Goal: Communication & Community: Answer question/provide support

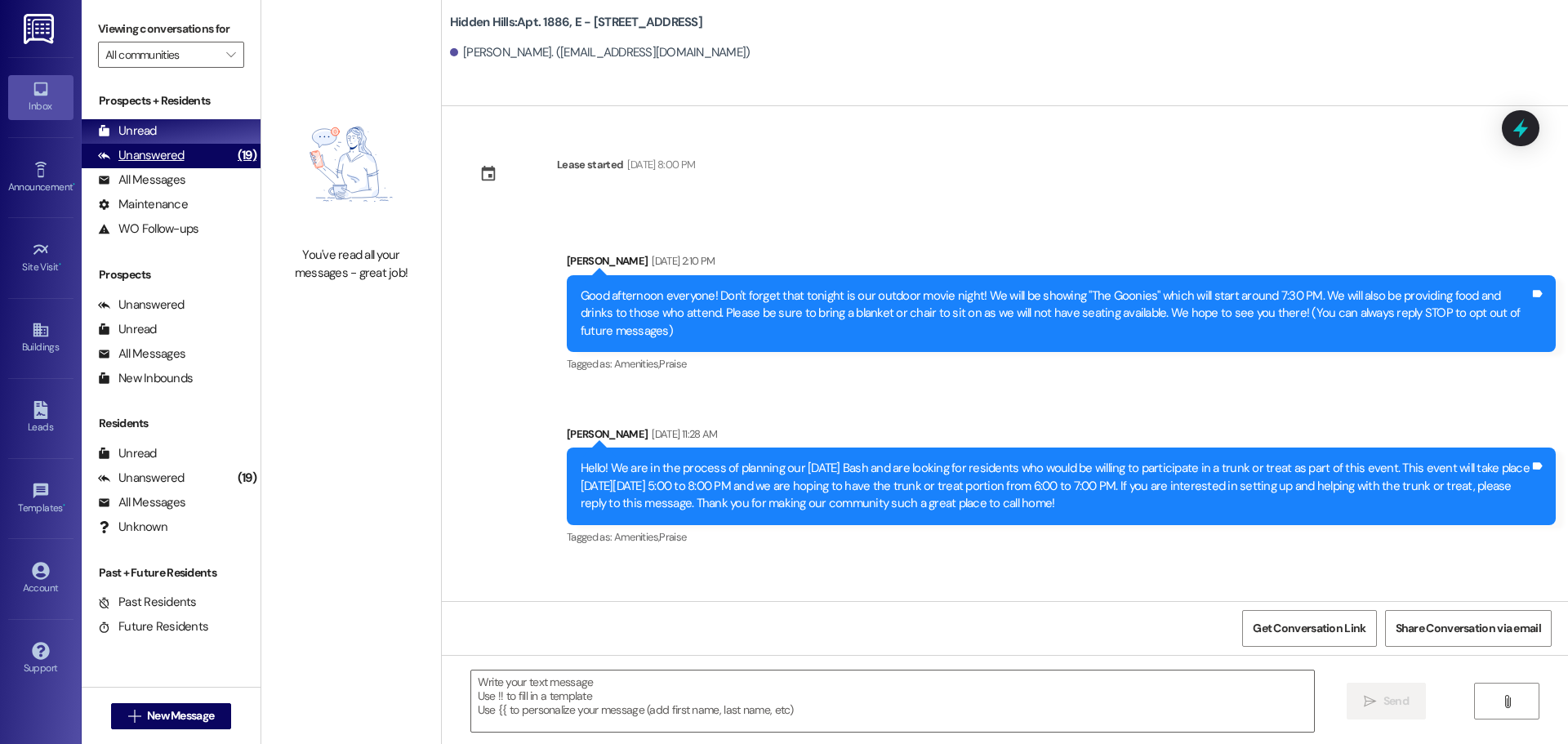
scroll to position [14508, 0]
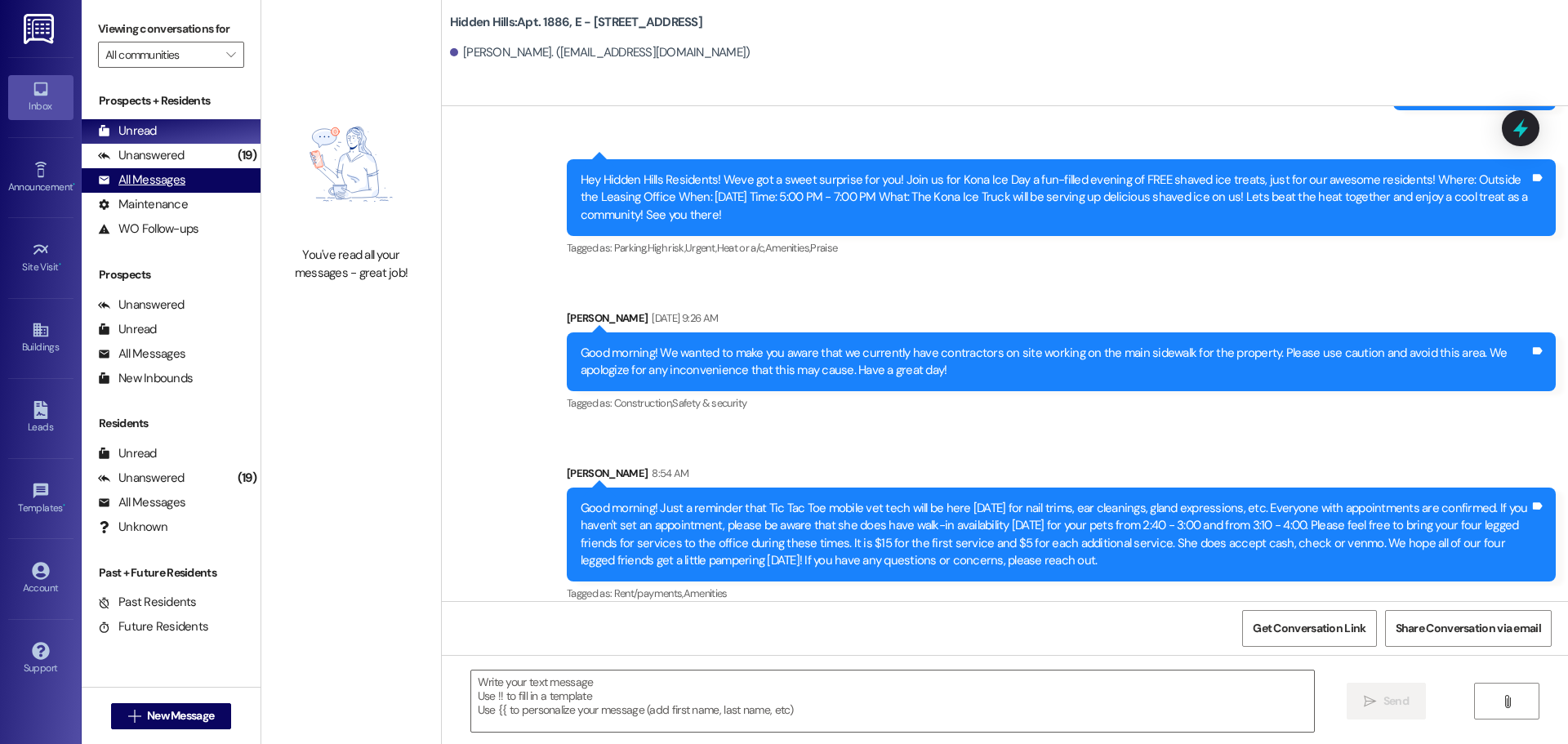
click at [147, 174] on div "All Messages" at bounding box center [141, 180] width 88 height 17
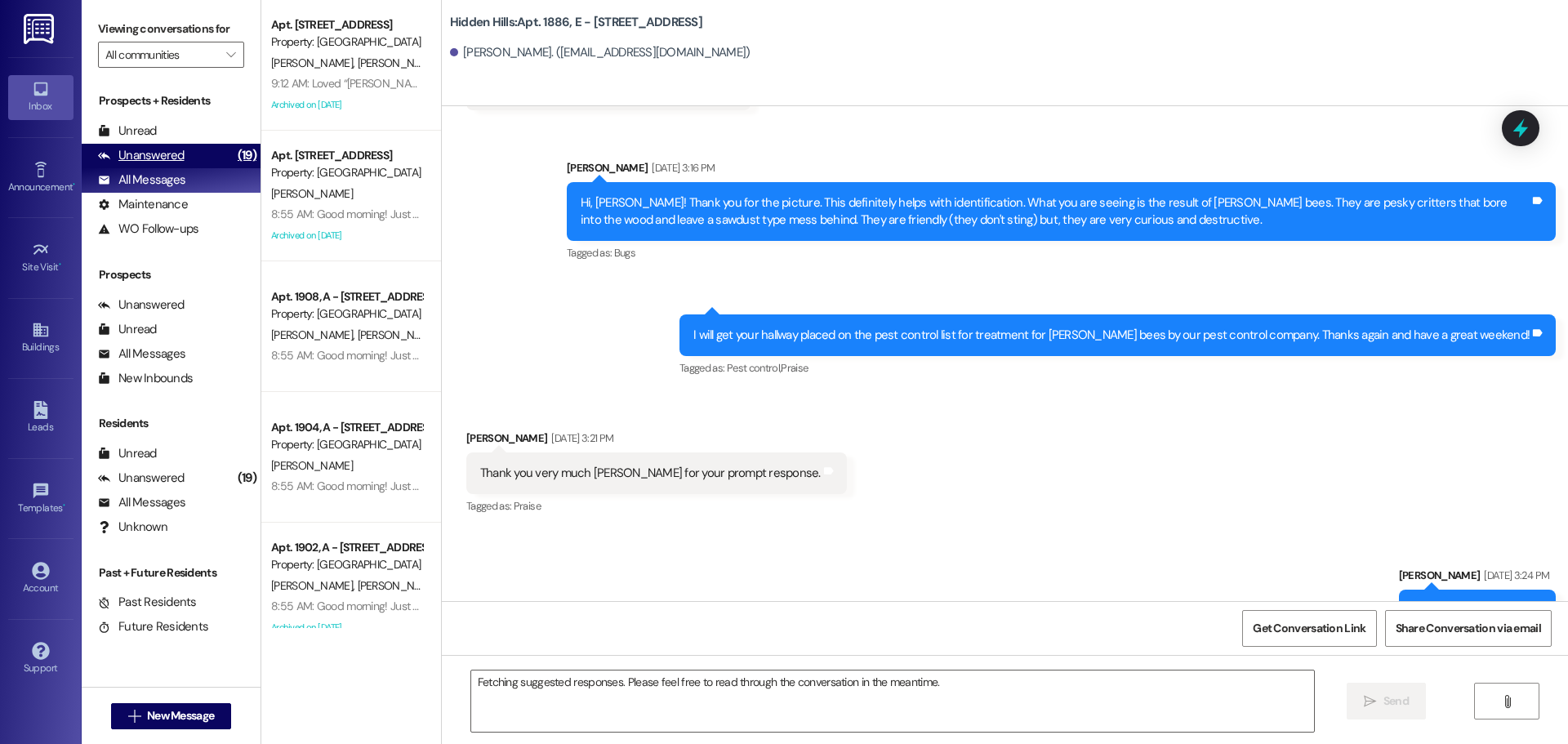
scroll to position [11943, 0]
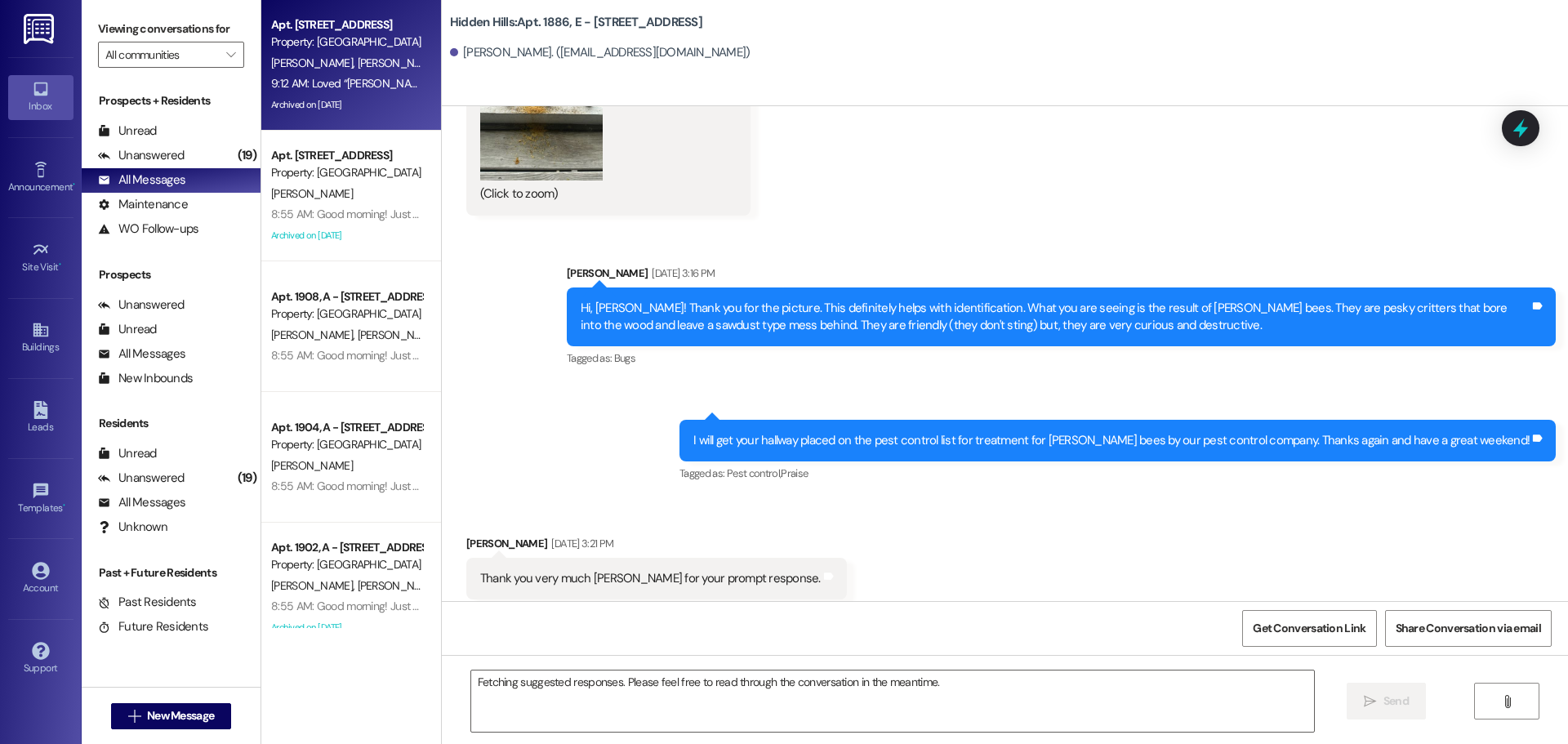
click at [365, 58] on div "[PERSON_NAME] [PERSON_NAME]" at bounding box center [347, 63] width 154 height 21
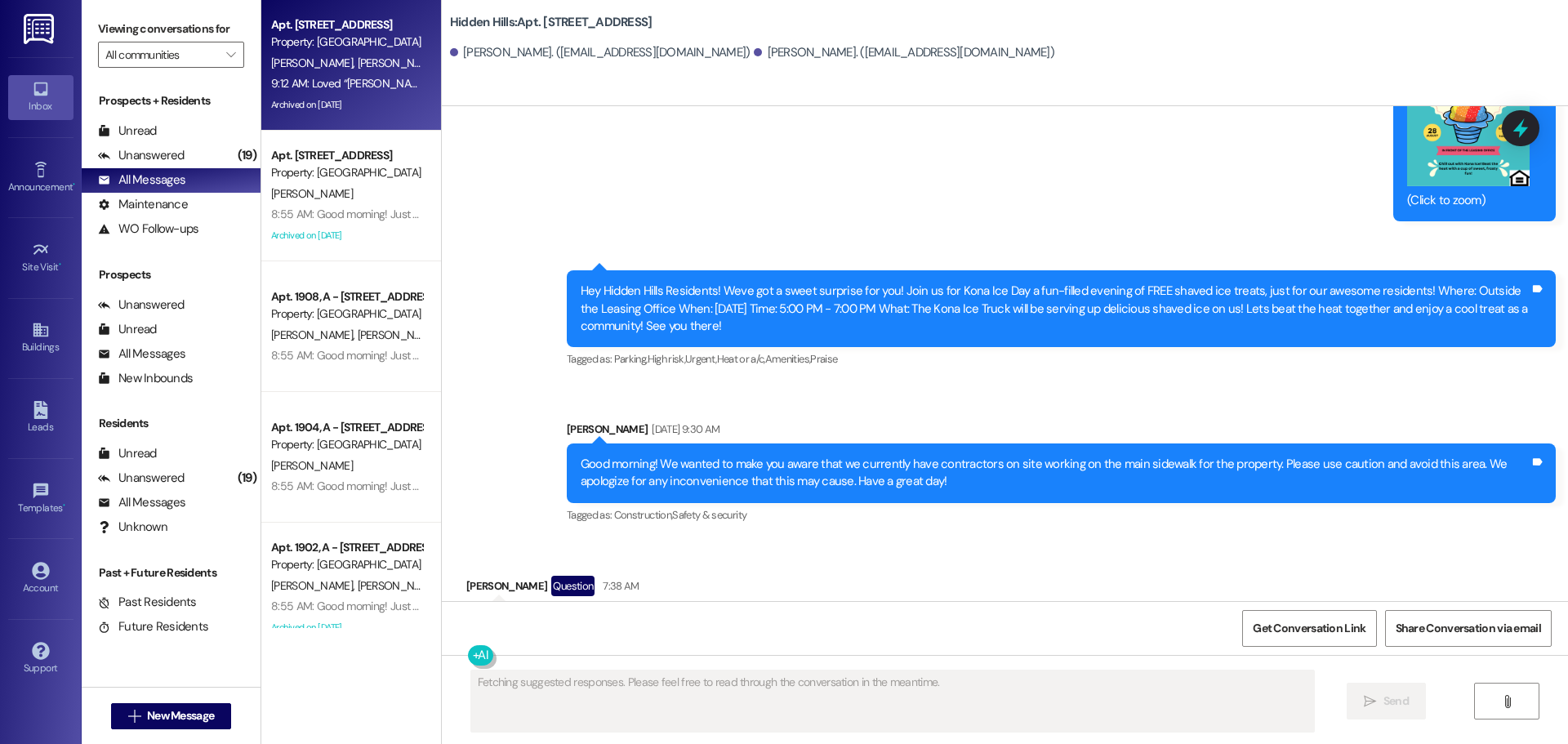
scroll to position [4450, 0]
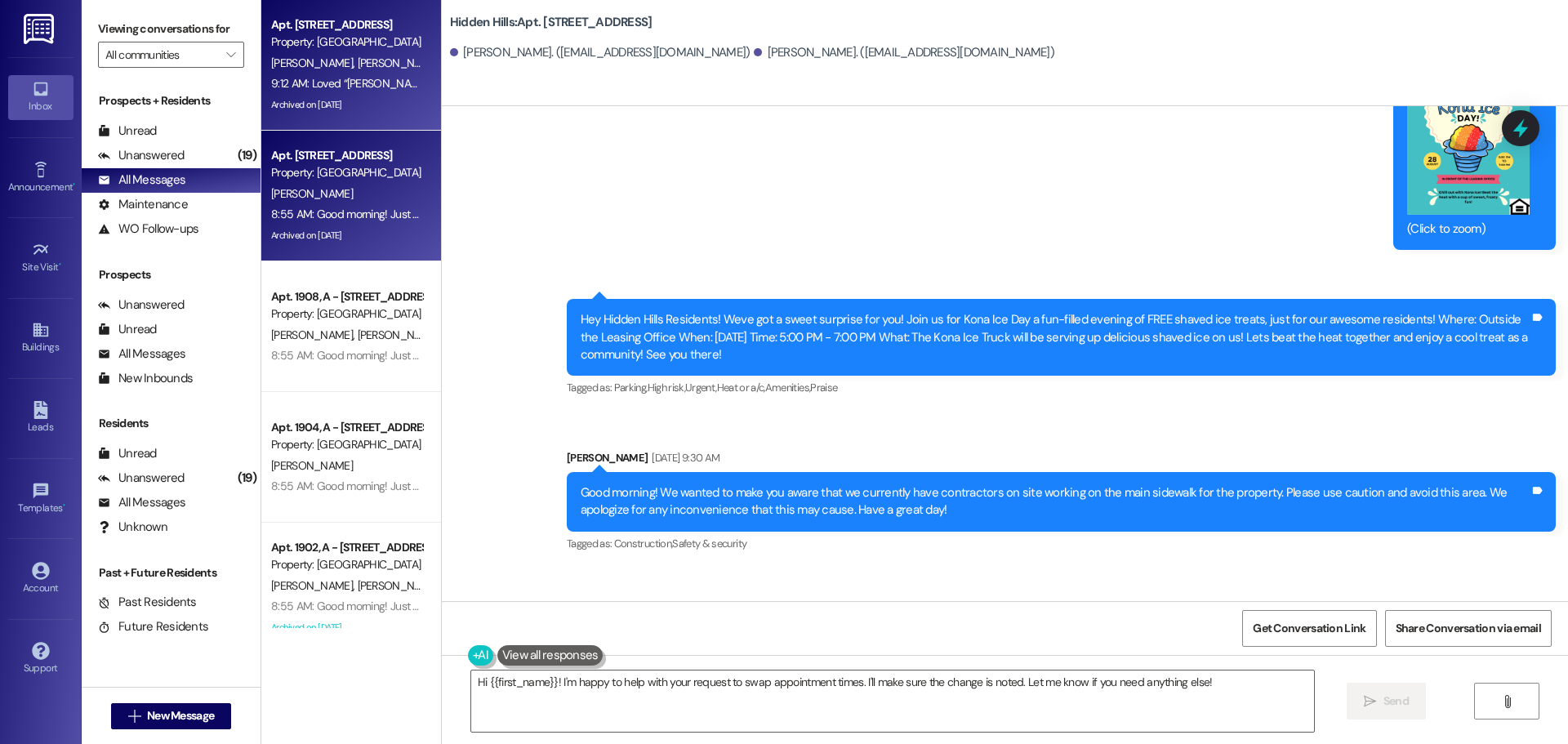
click at [344, 175] on div "Property: [GEOGRAPHIC_DATA]" at bounding box center [347, 173] width 151 height 17
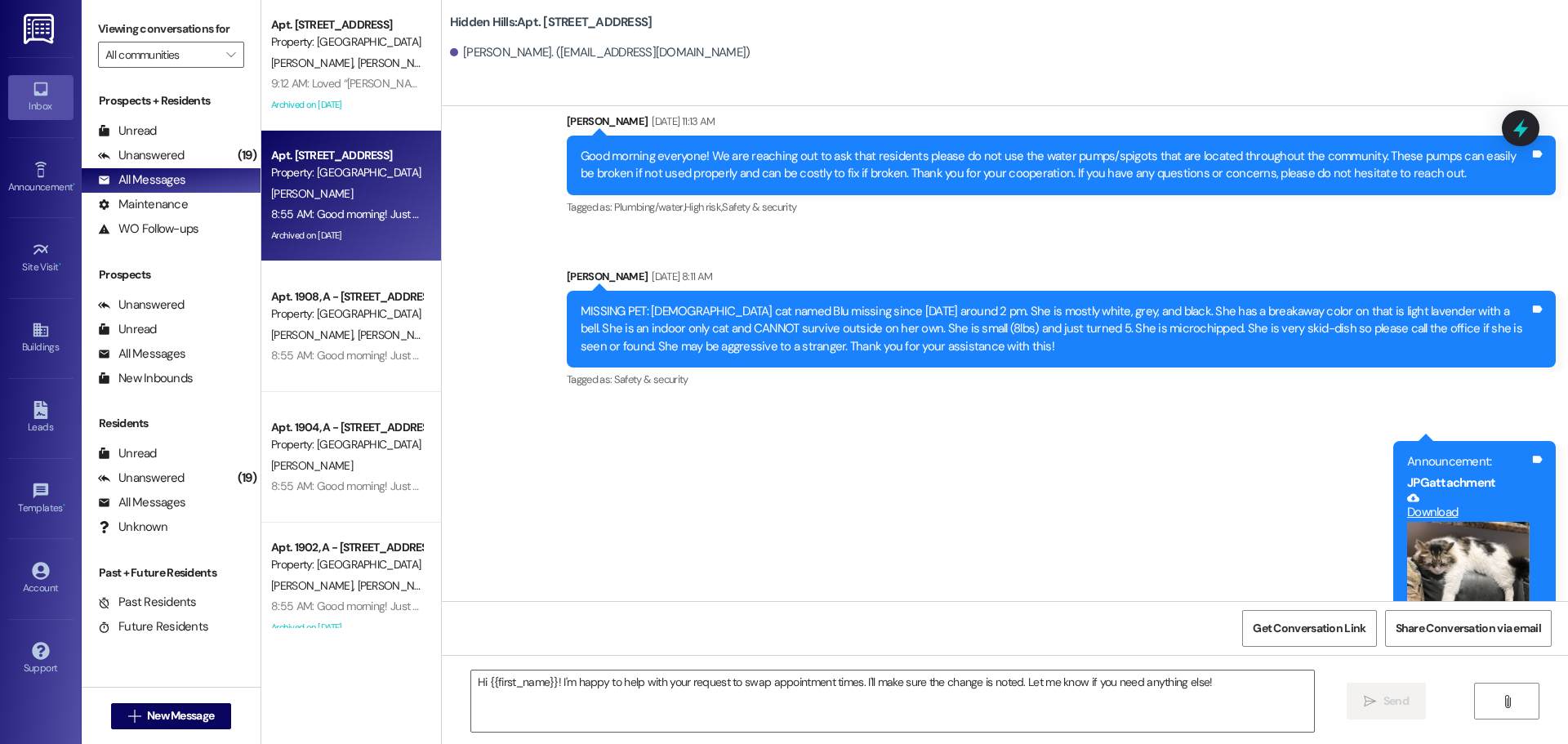
scroll to position [28272, 0]
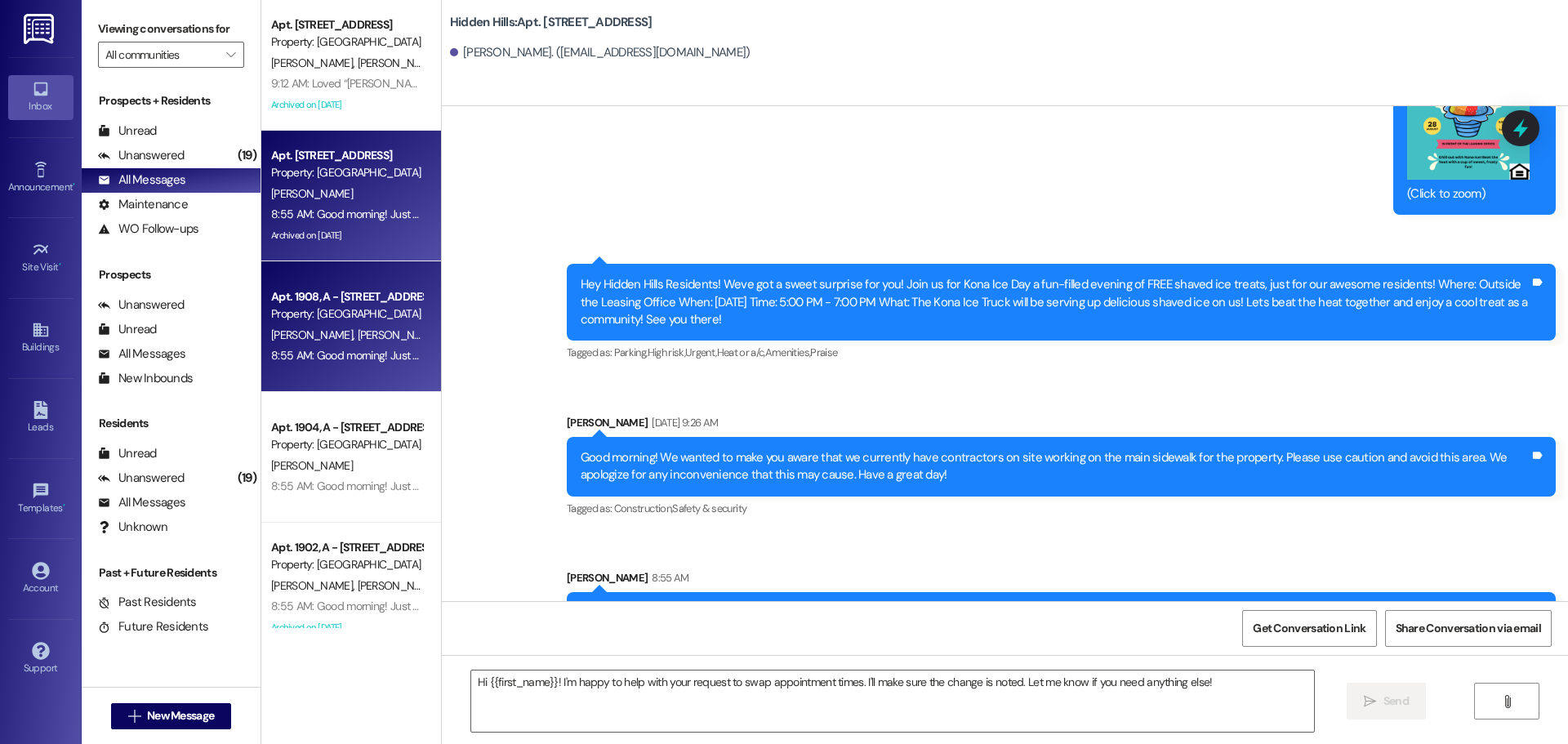
click at [388, 314] on div "Property: [GEOGRAPHIC_DATA]" at bounding box center [347, 314] width 151 height 17
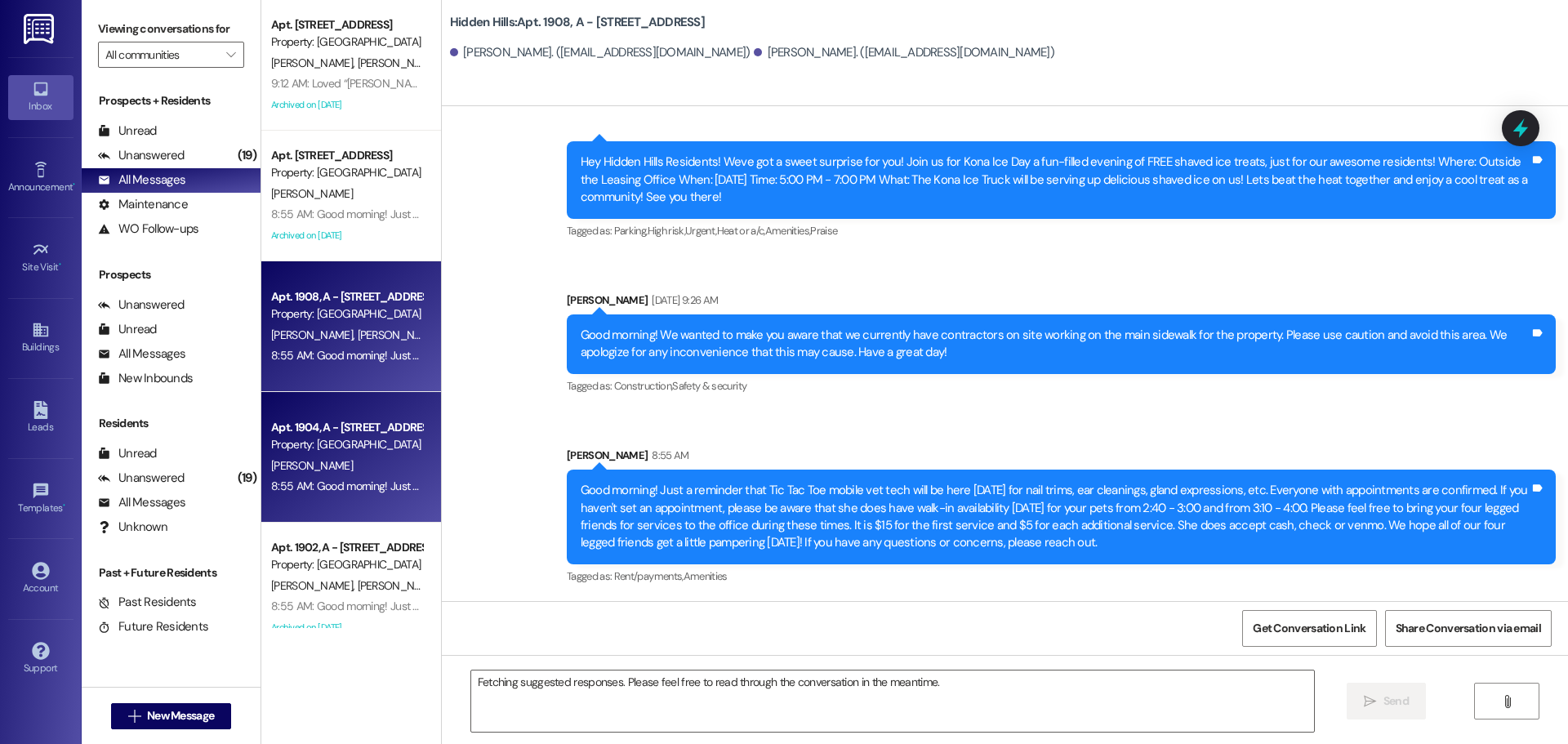
scroll to position [6079, 0]
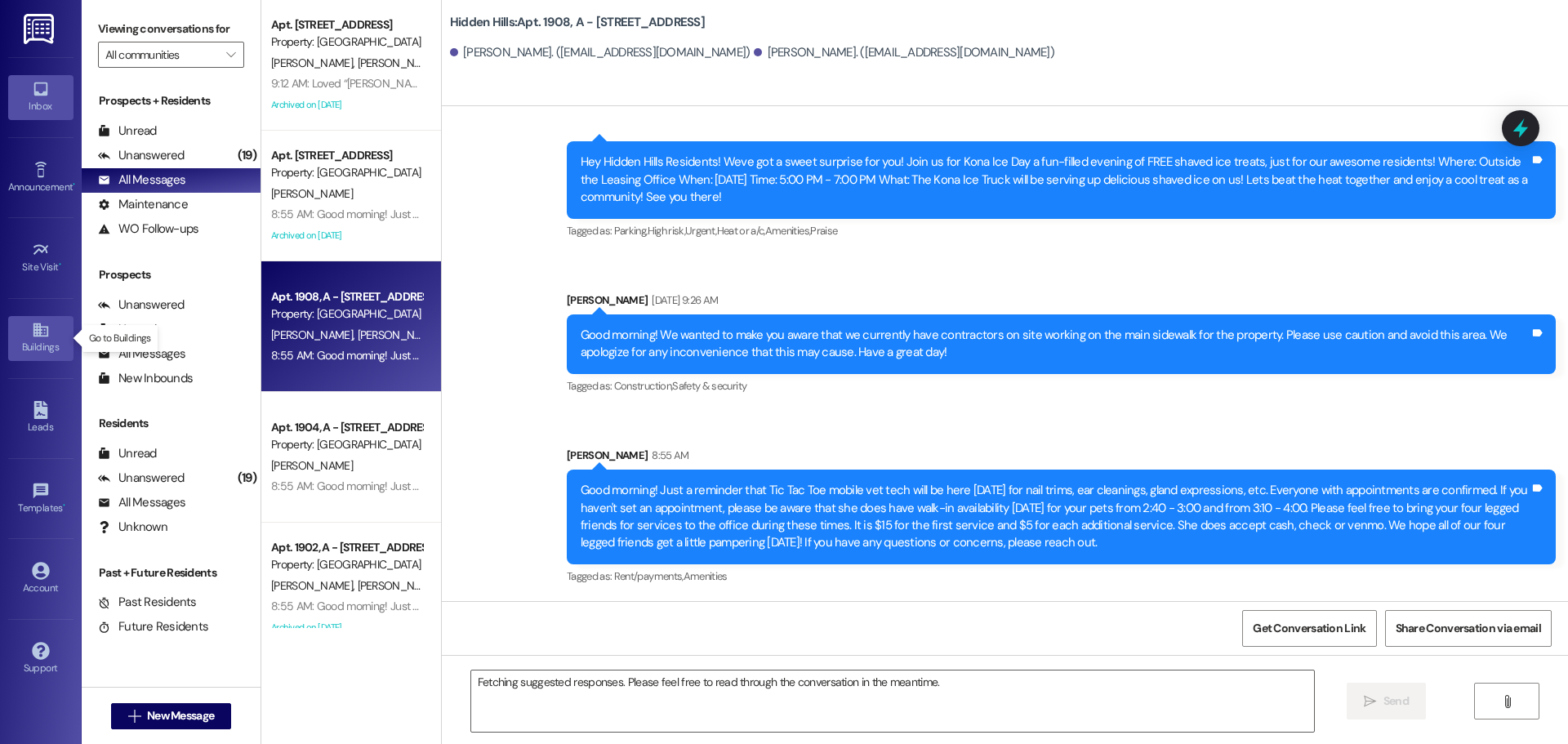
click at [48, 341] on div "Buildings" at bounding box center [41, 347] width 82 height 16
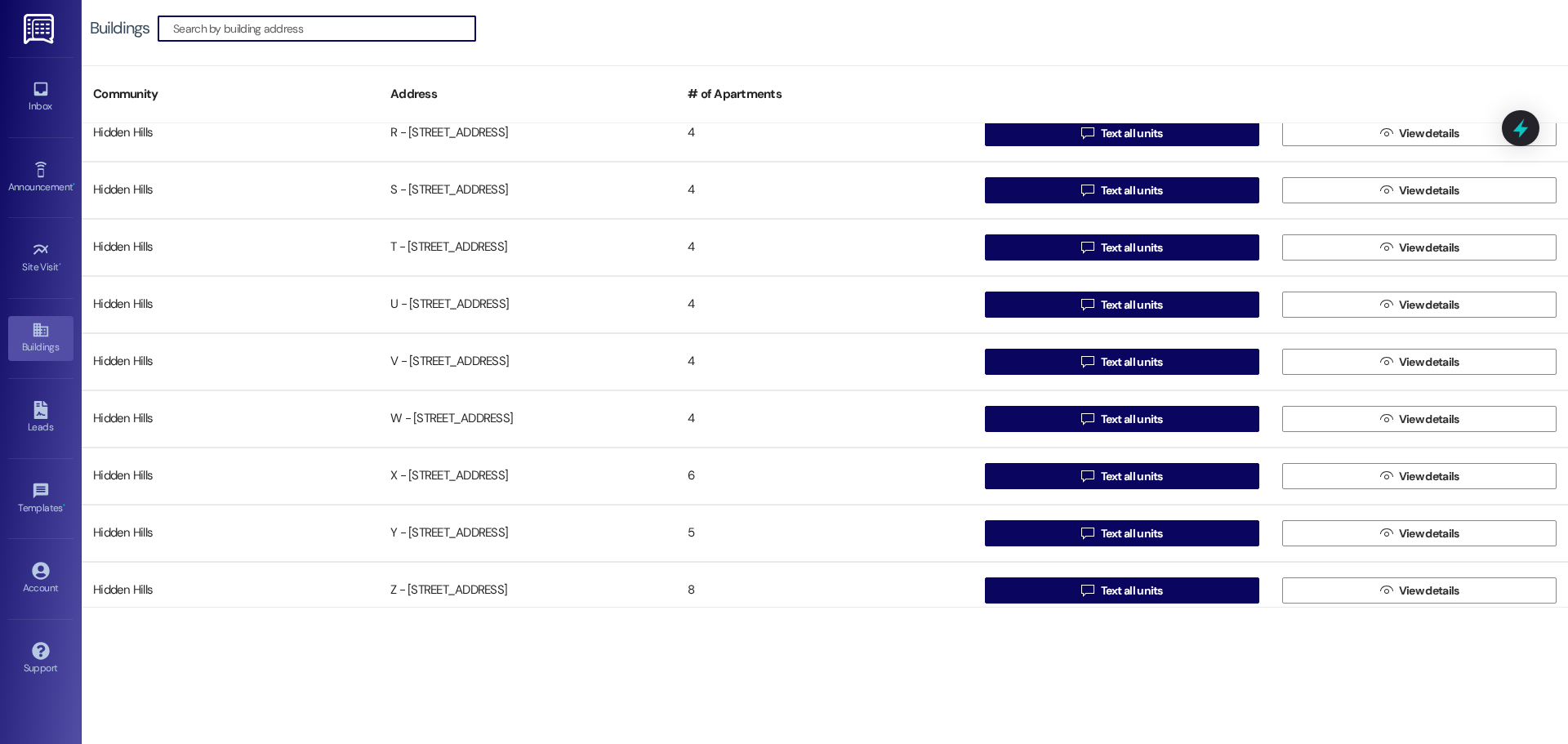
scroll to position [1289, 0]
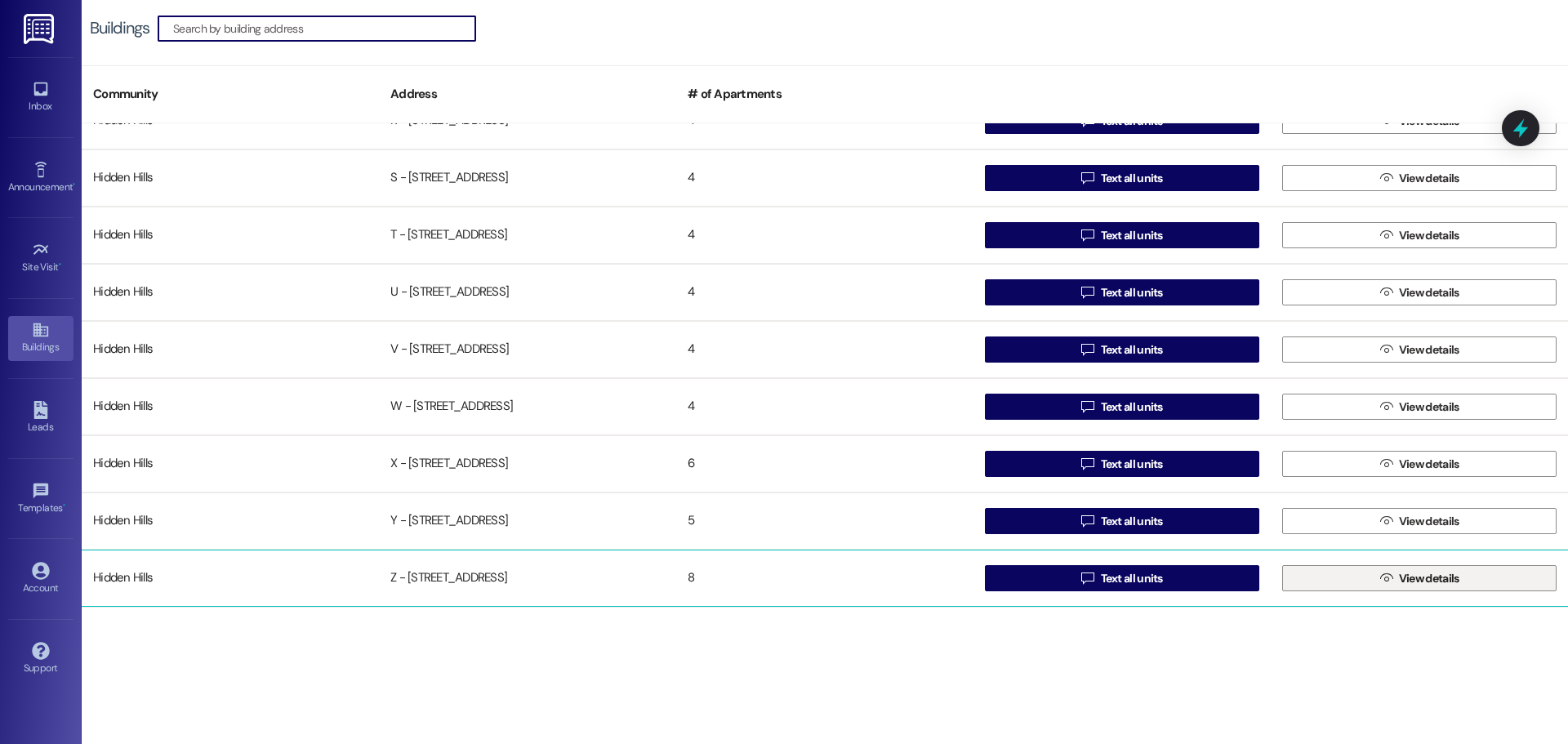
click at [1313, 571] on button " View details" at bounding box center [1419, 578] width 274 height 26
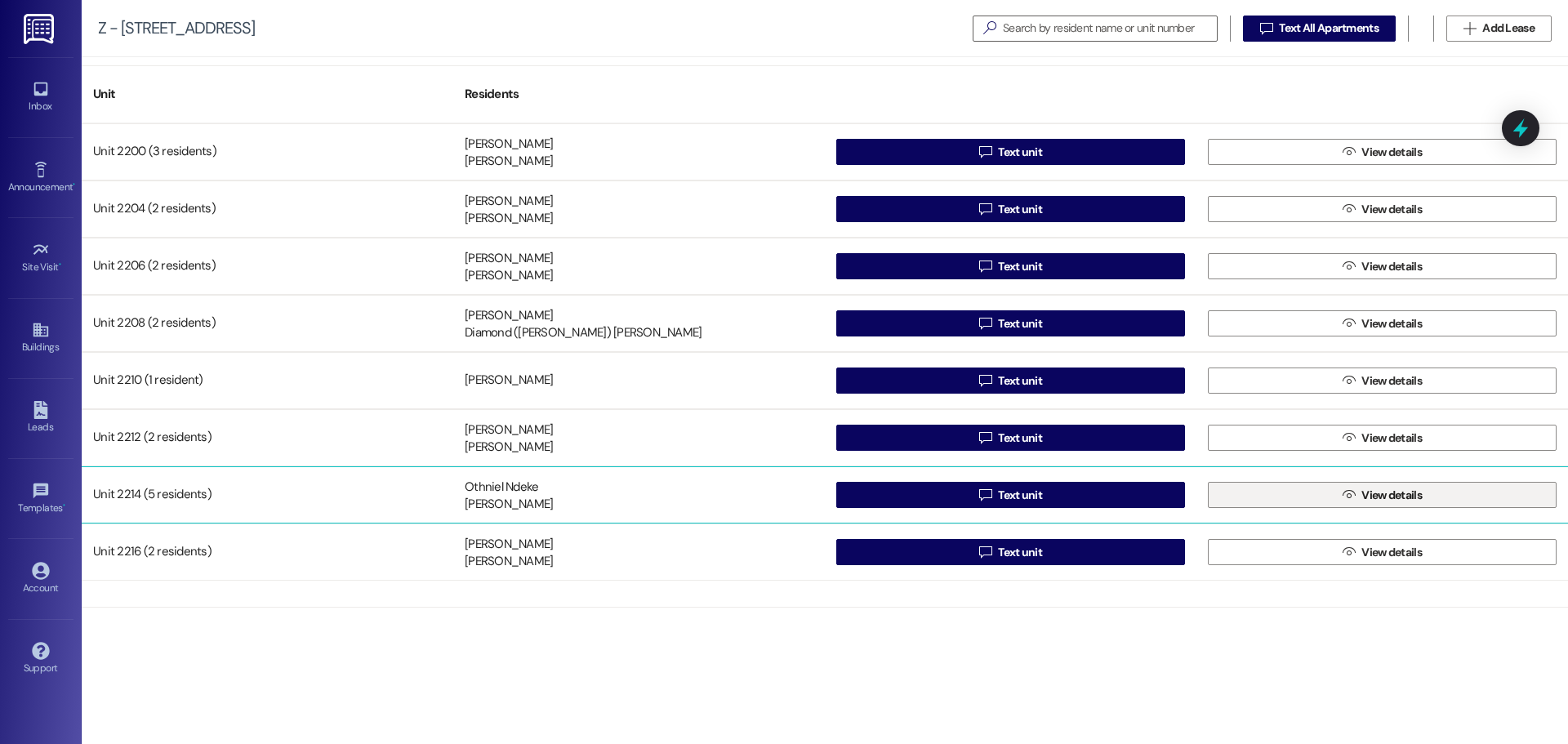
click at [1297, 501] on button " View details" at bounding box center [1382, 494] width 349 height 26
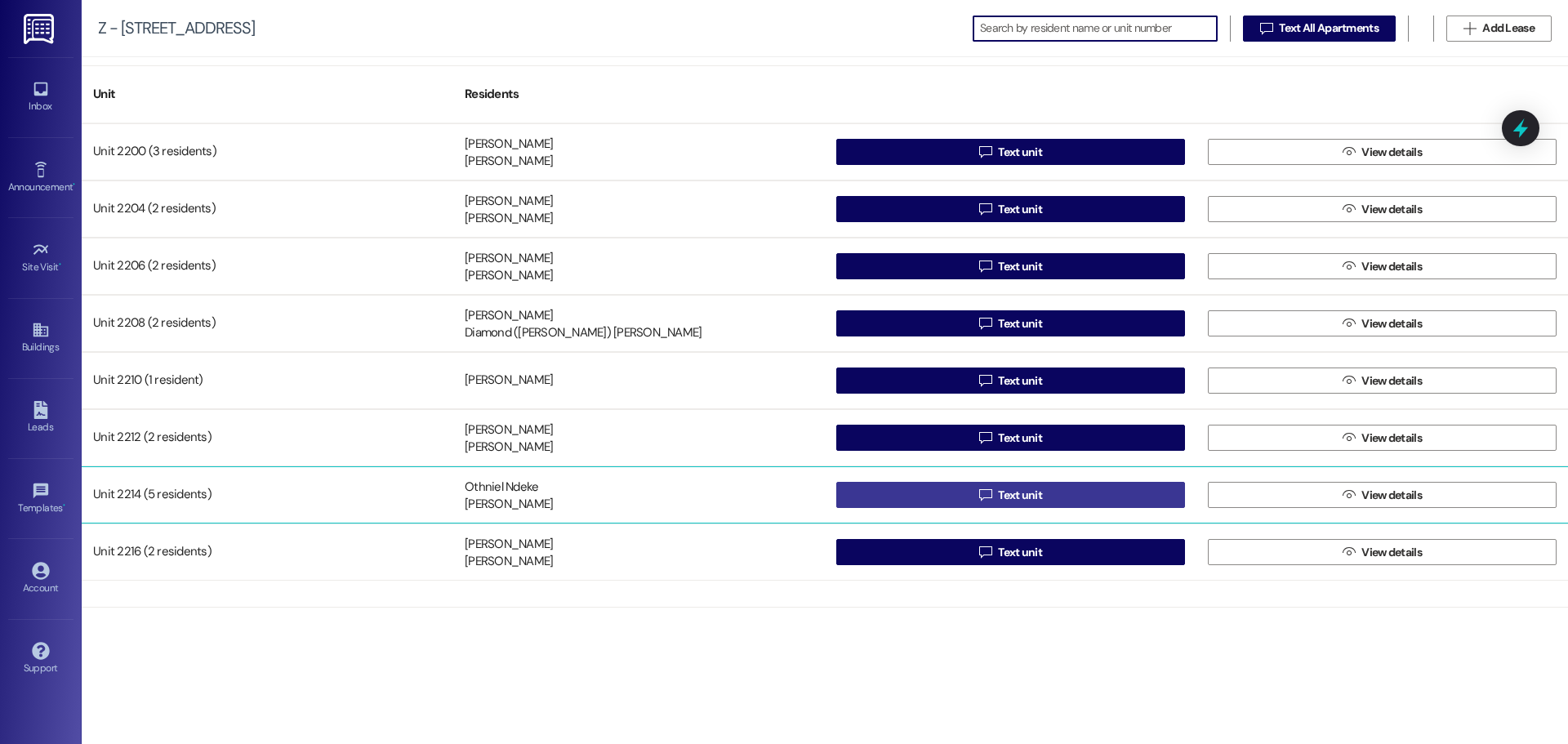
click at [911, 492] on button " Text unit" at bounding box center [1010, 494] width 349 height 26
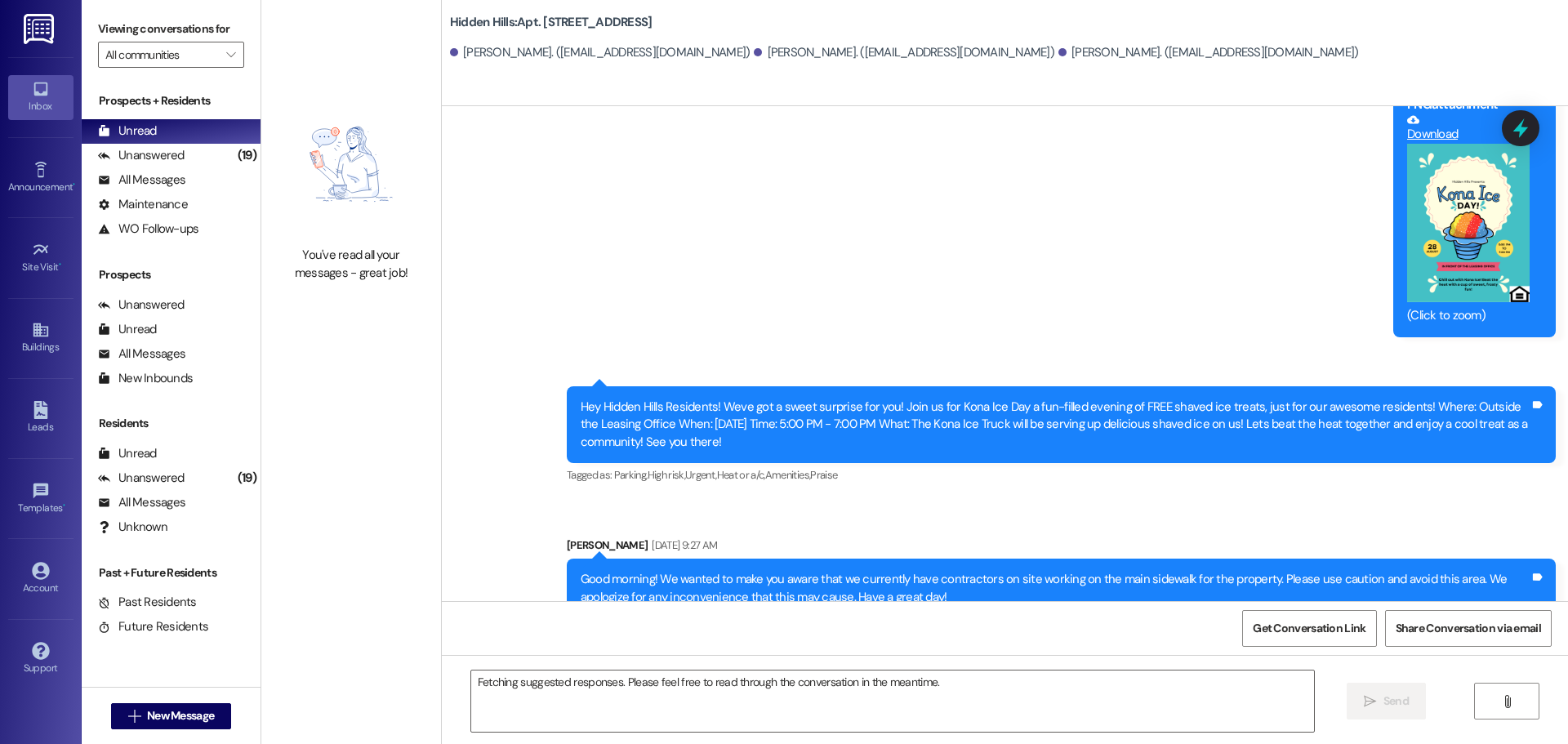
scroll to position [2013, 0]
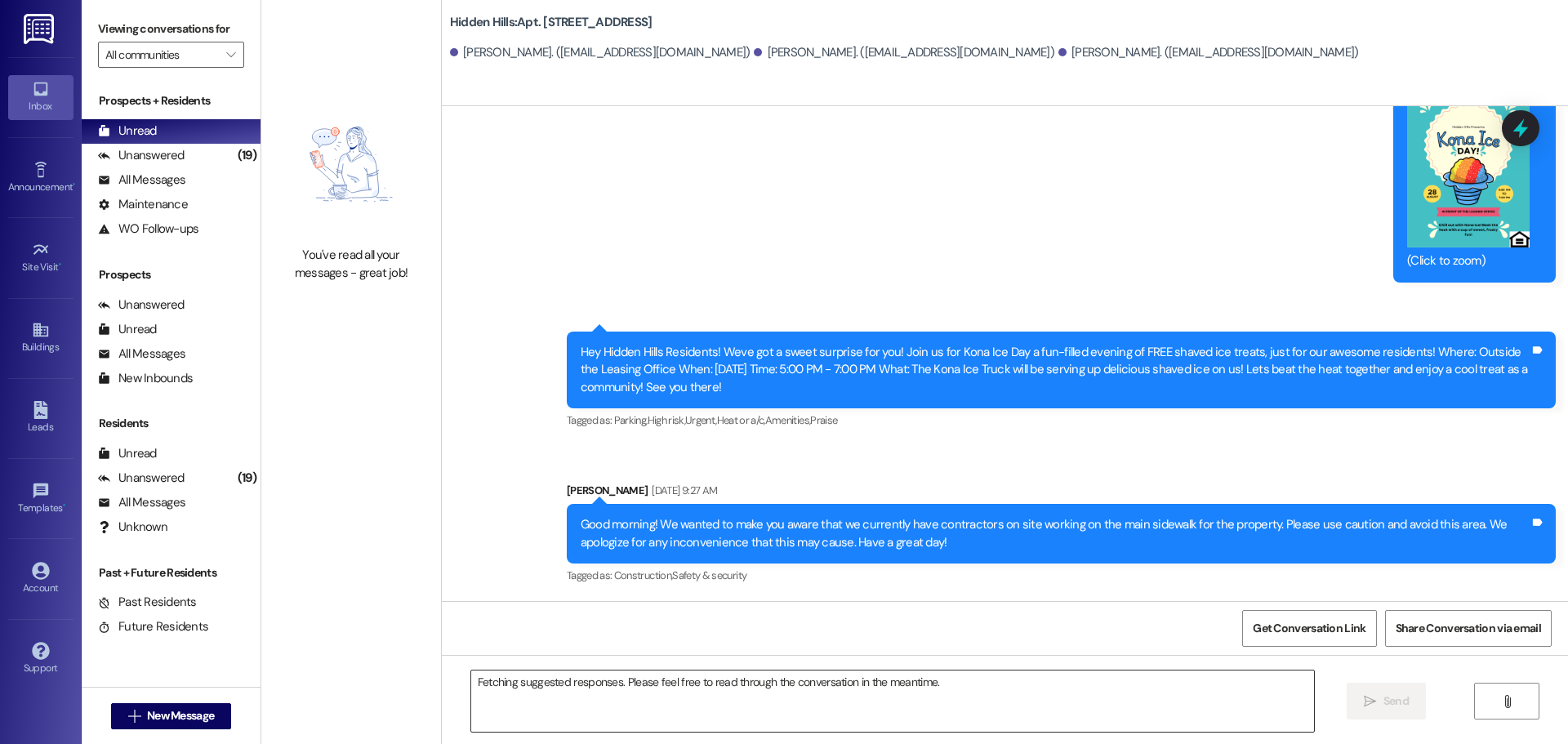
click at [559, 684] on textarea "Fetching suggested responses. Please feel free to read through the conversation…" at bounding box center [892, 701] width 843 height 62
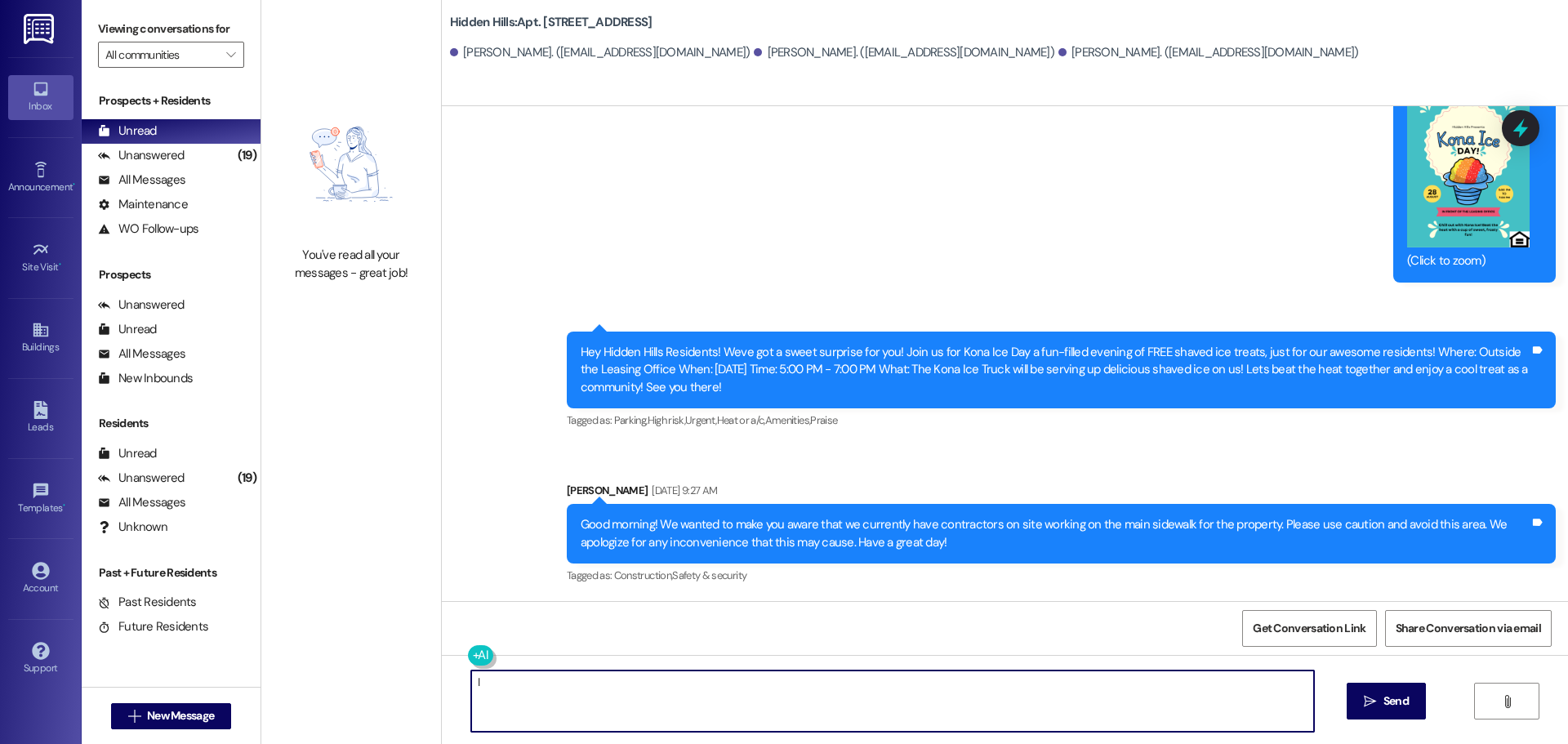
type textarea "I"
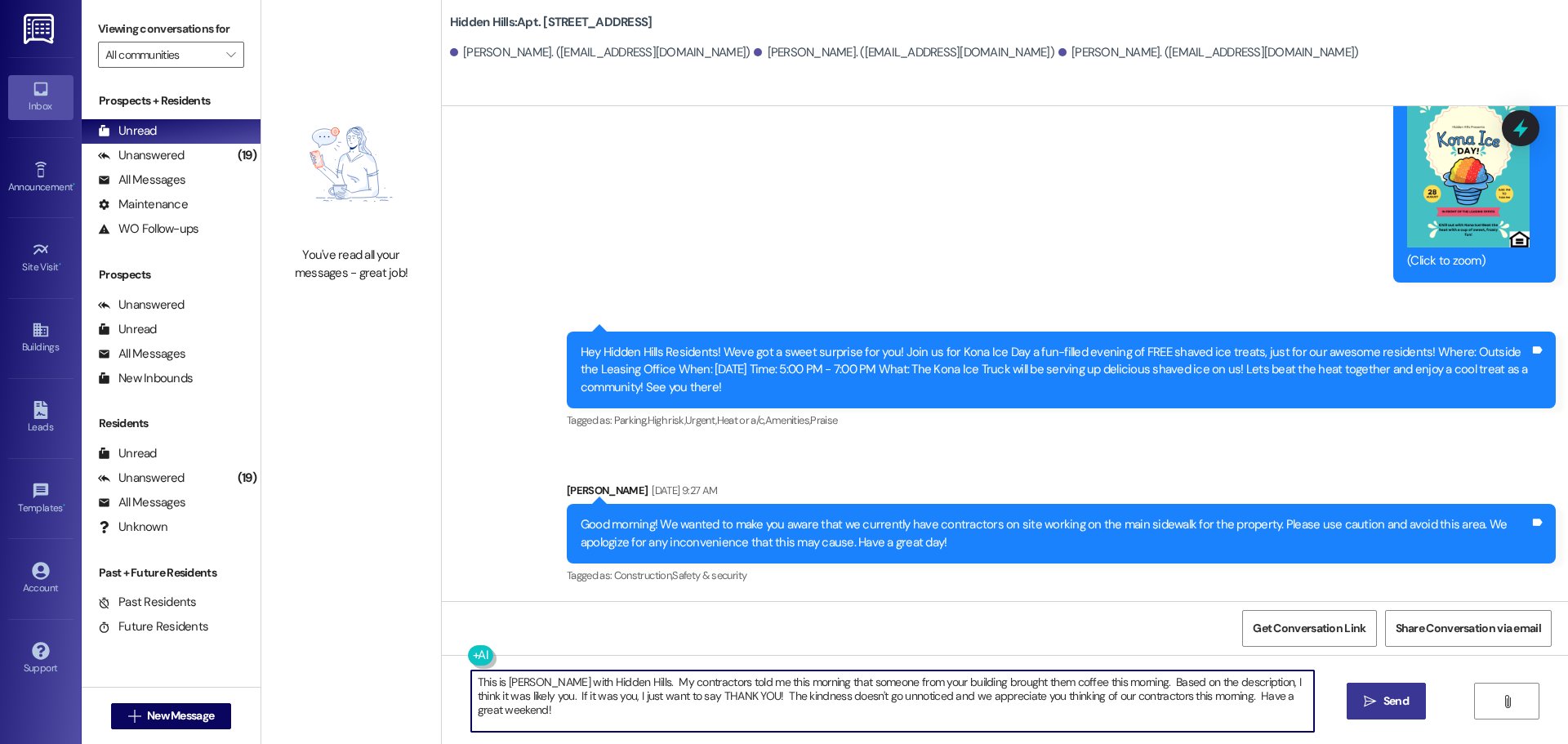
type textarea "This is [PERSON_NAME] with Hidden Hills. My contractors told me this morning th…"
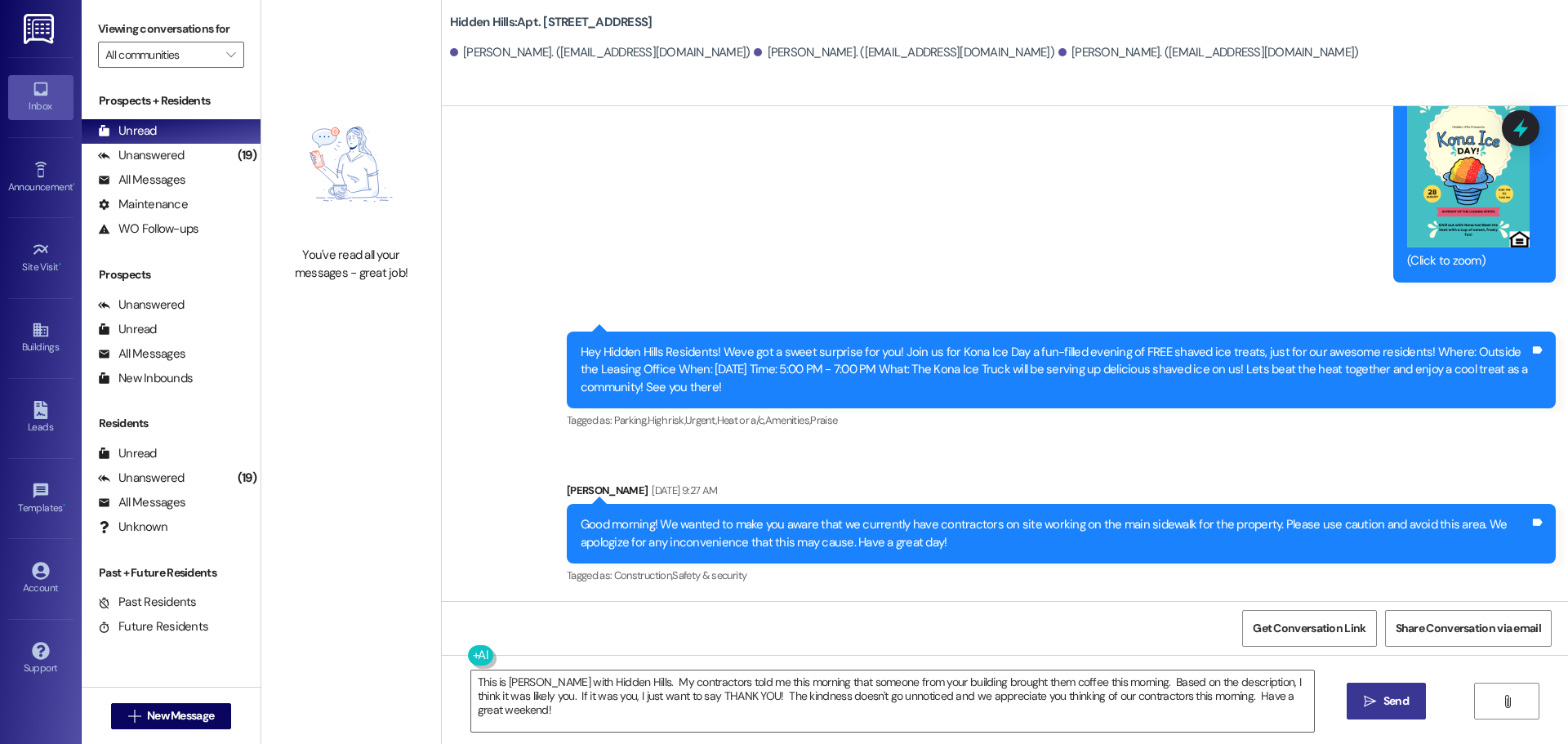
click at [1376, 705] on span " Send" at bounding box center [1385, 701] width 51 height 17
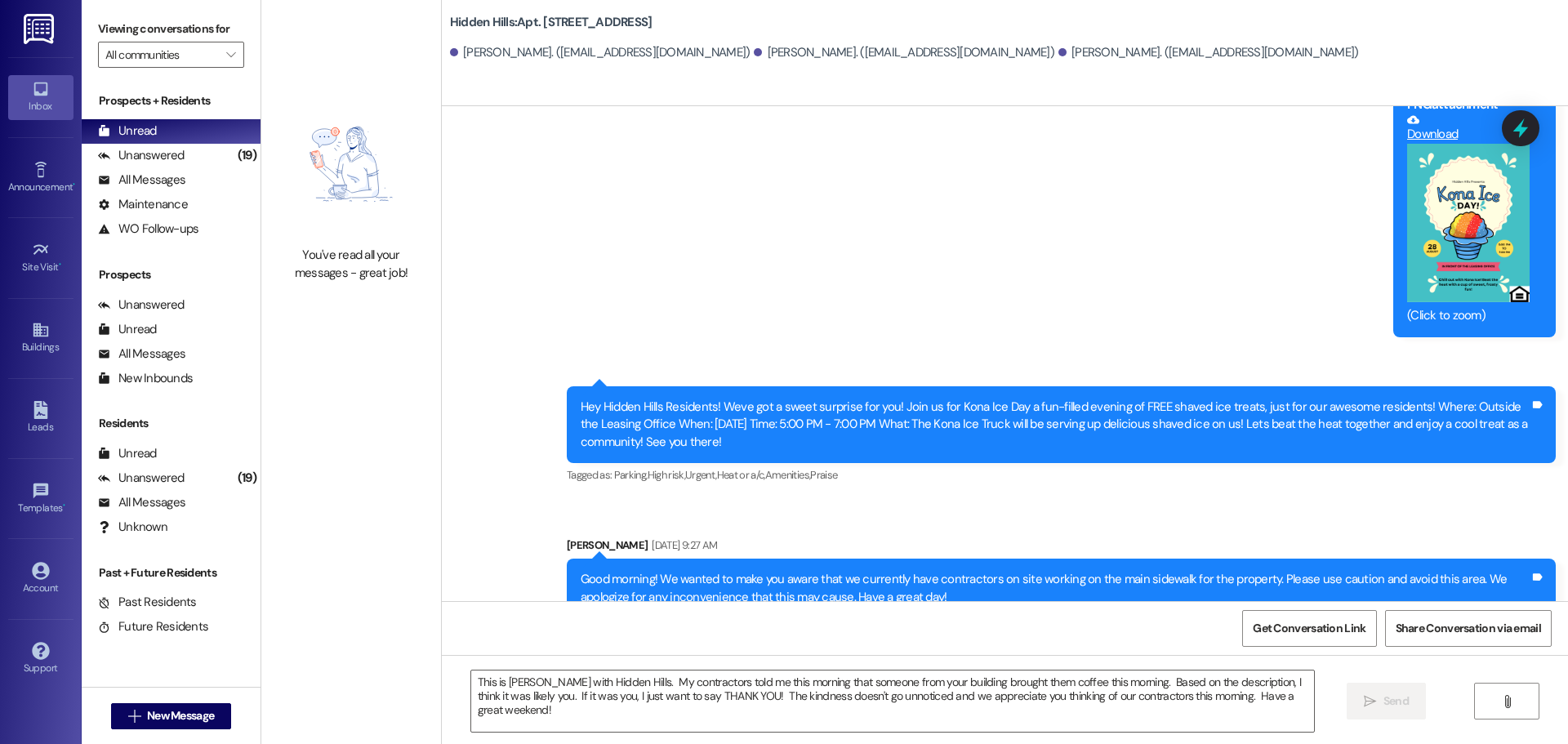
scroll to position [2144, 0]
